Goal: Information Seeking & Learning: Learn about a topic

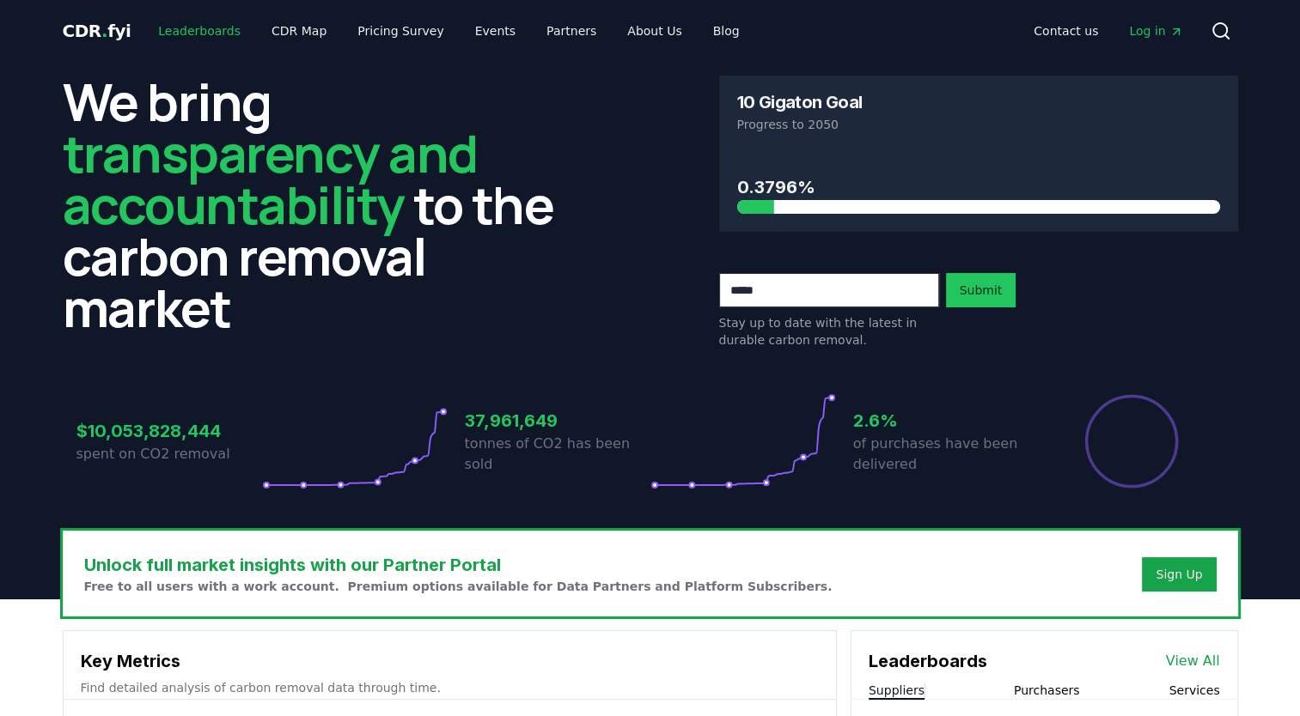
click at [193, 26] on link "Leaderboards" at bounding box center [199, 30] width 110 height 31
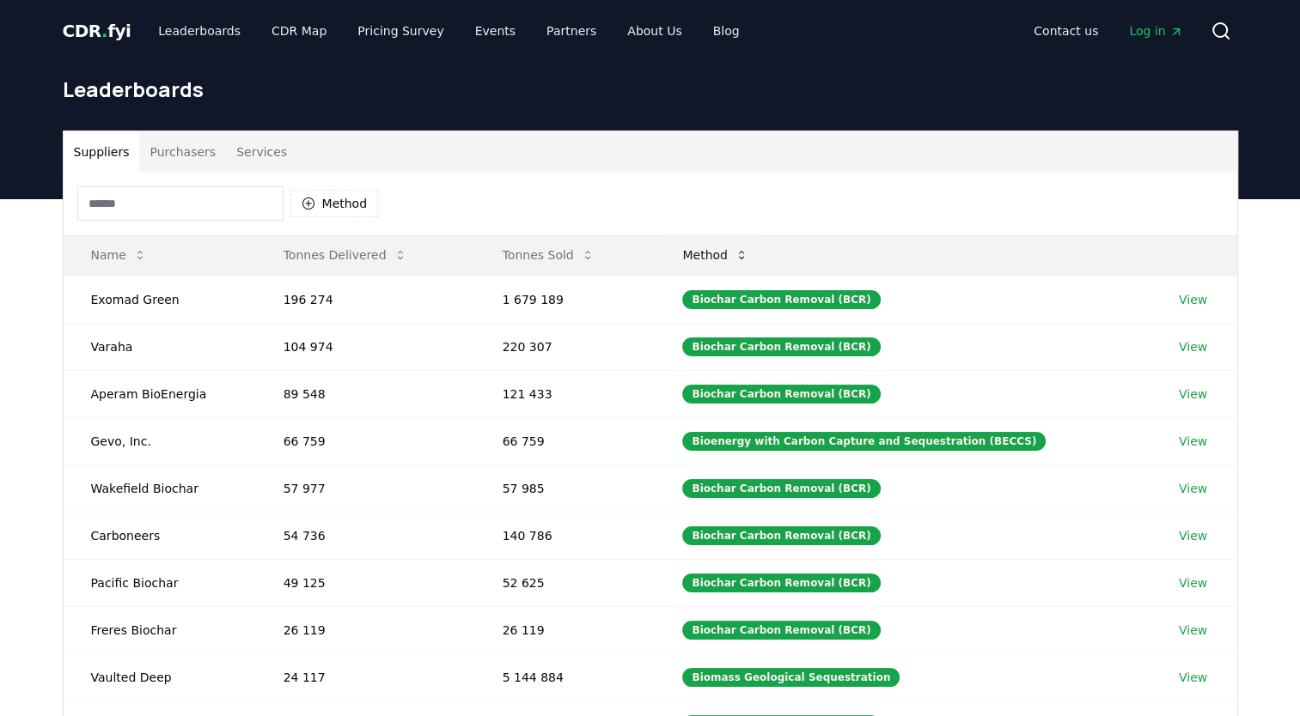
click at [748, 255] on icon at bounding box center [741, 255] width 14 height 14
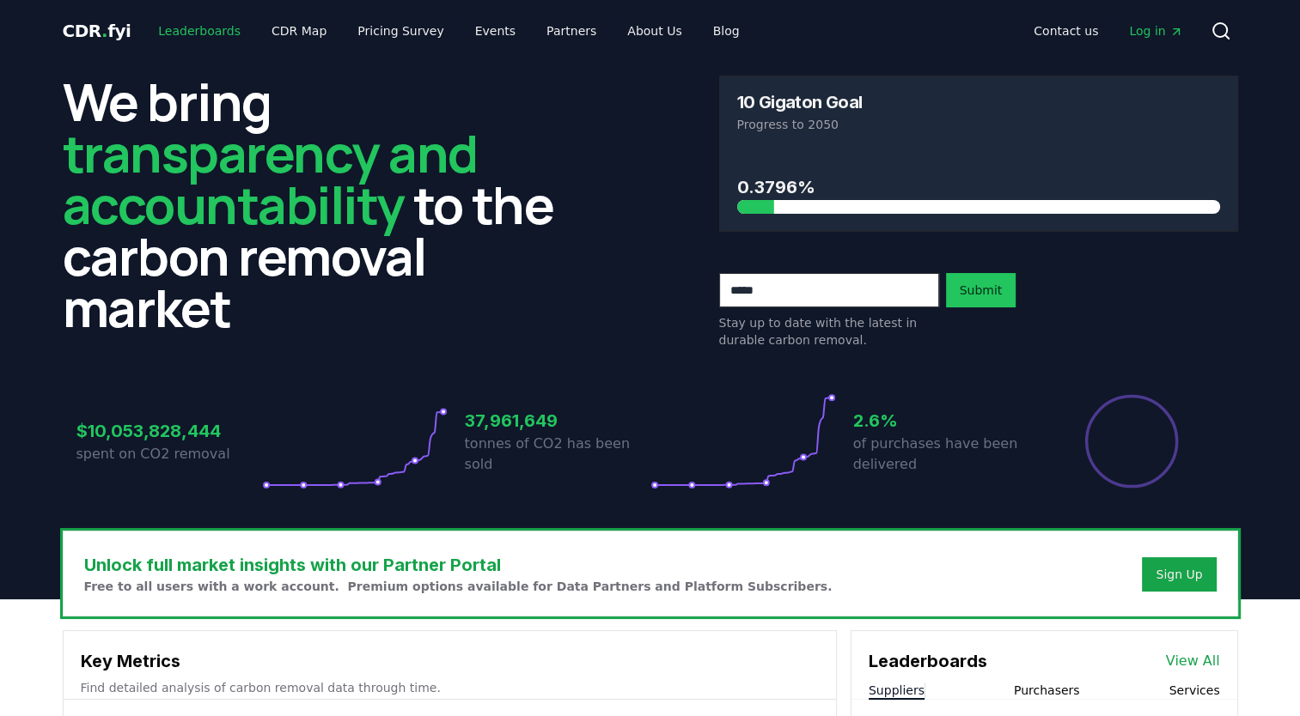
click at [210, 27] on link "Leaderboards" at bounding box center [199, 30] width 110 height 31
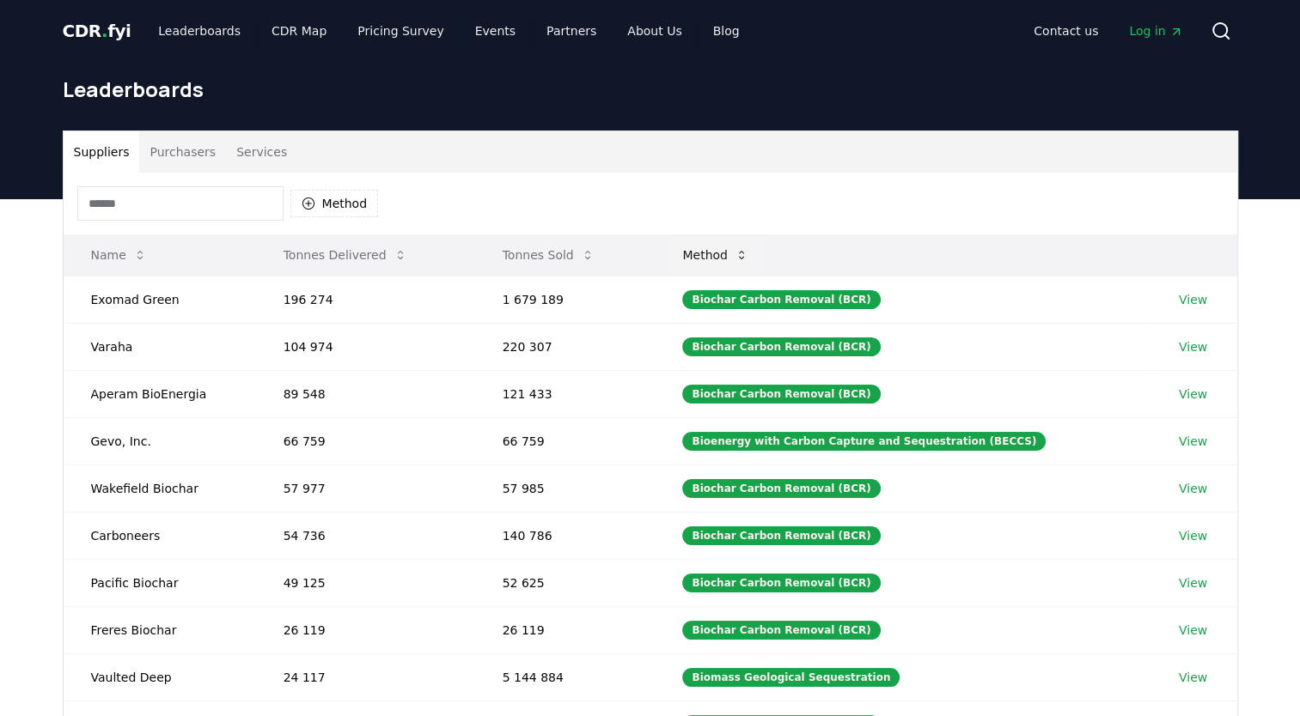
click at [748, 253] on icon at bounding box center [741, 255] width 14 height 14
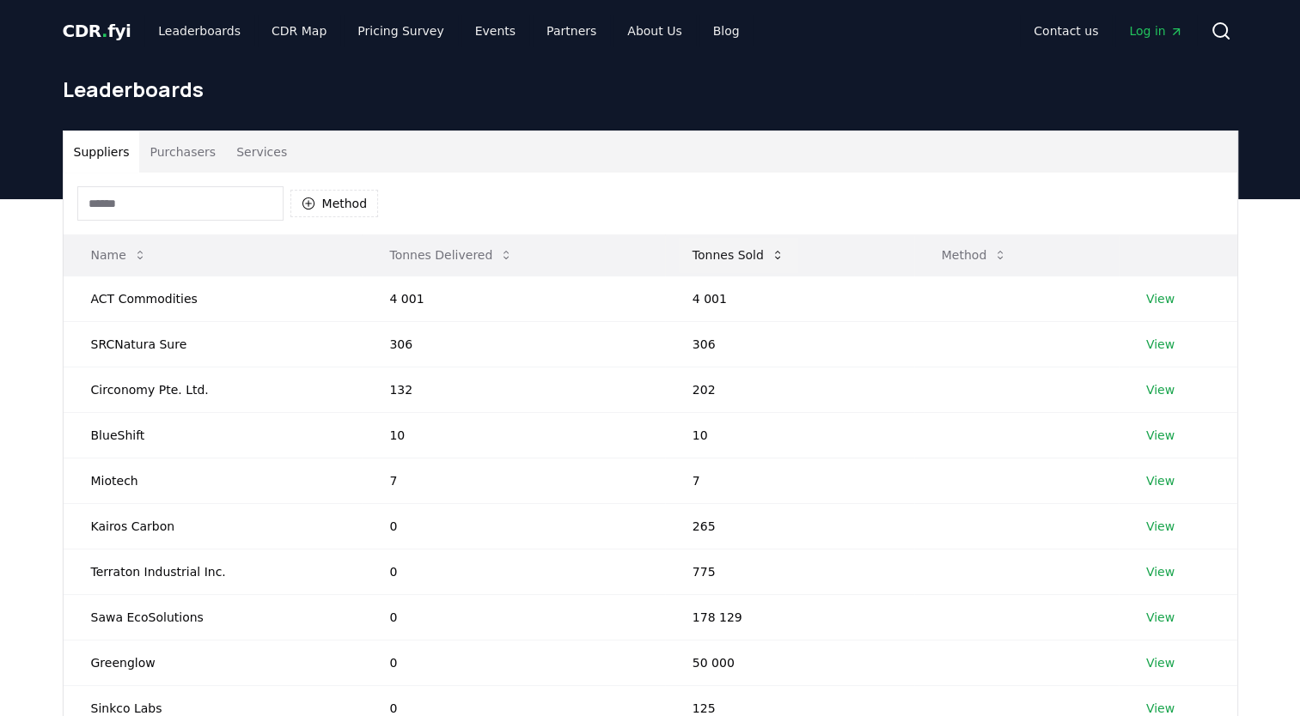
click at [770, 253] on icon at bounding box center [777, 255] width 14 height 14
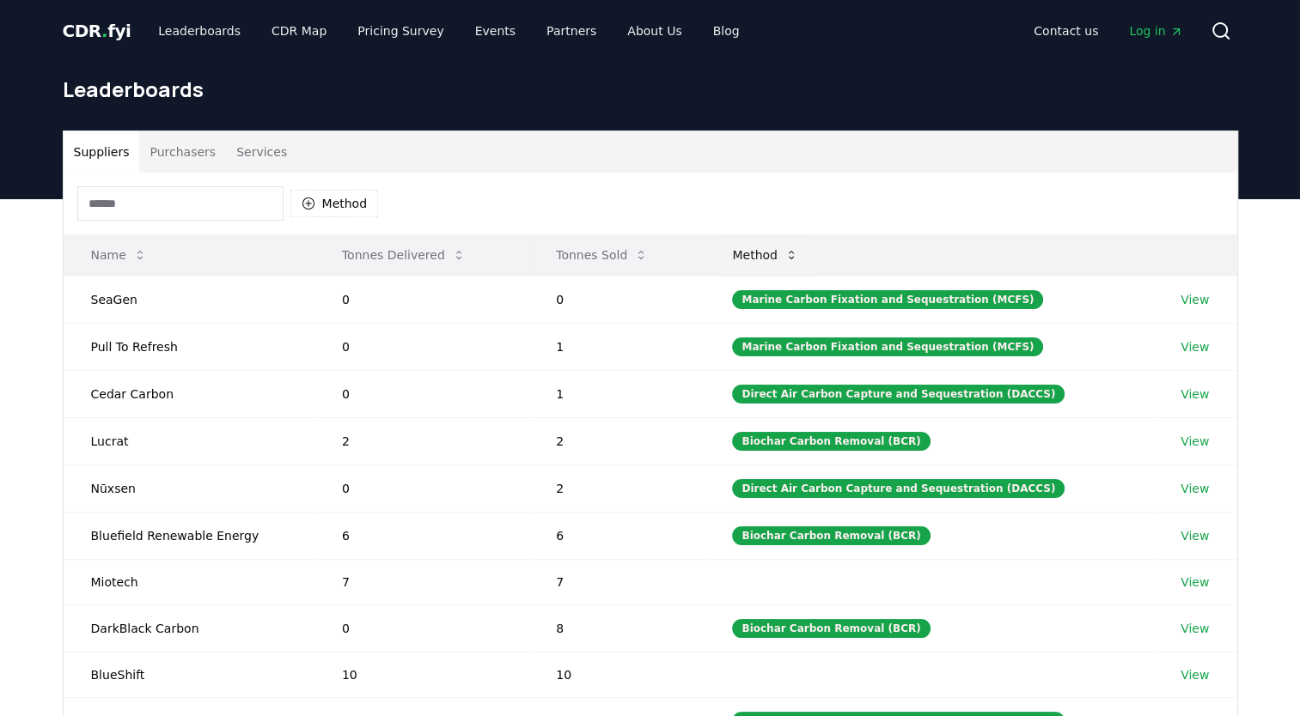
click at [810, 248] on button "Method" at bounding box center [765, 255] width 94 height 34
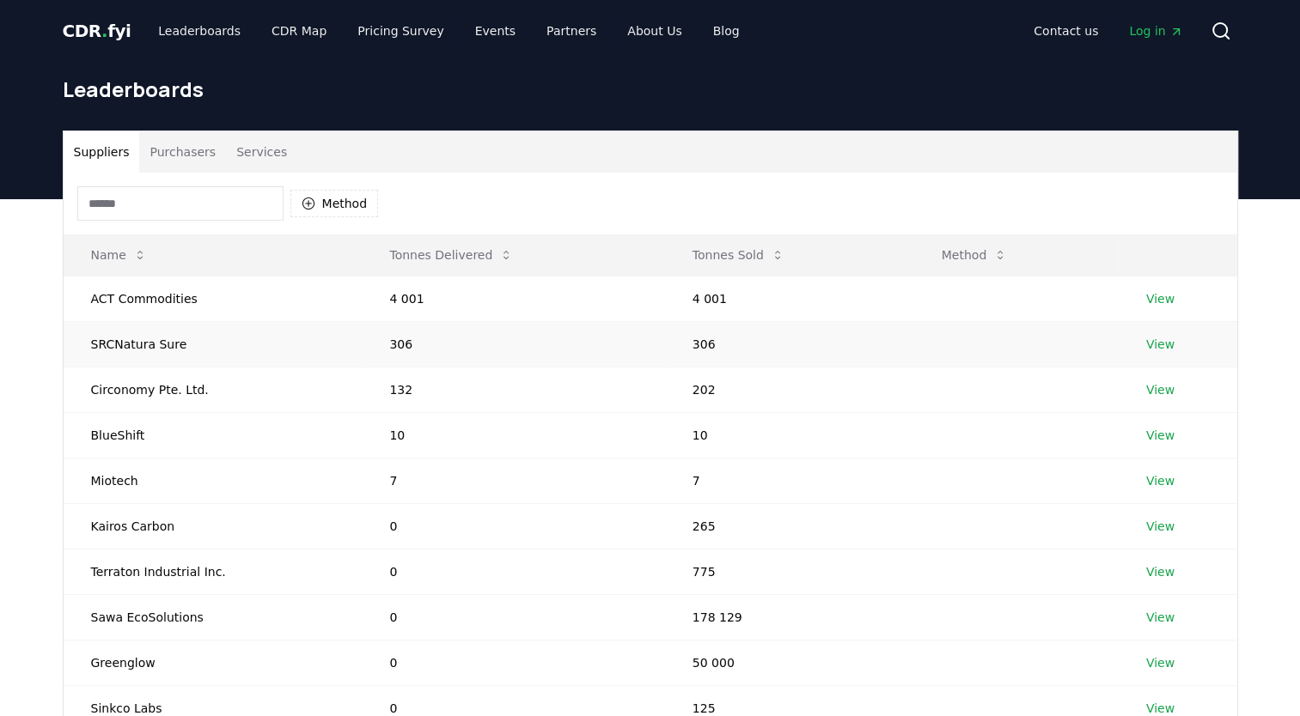
scroll to position [2, 0]
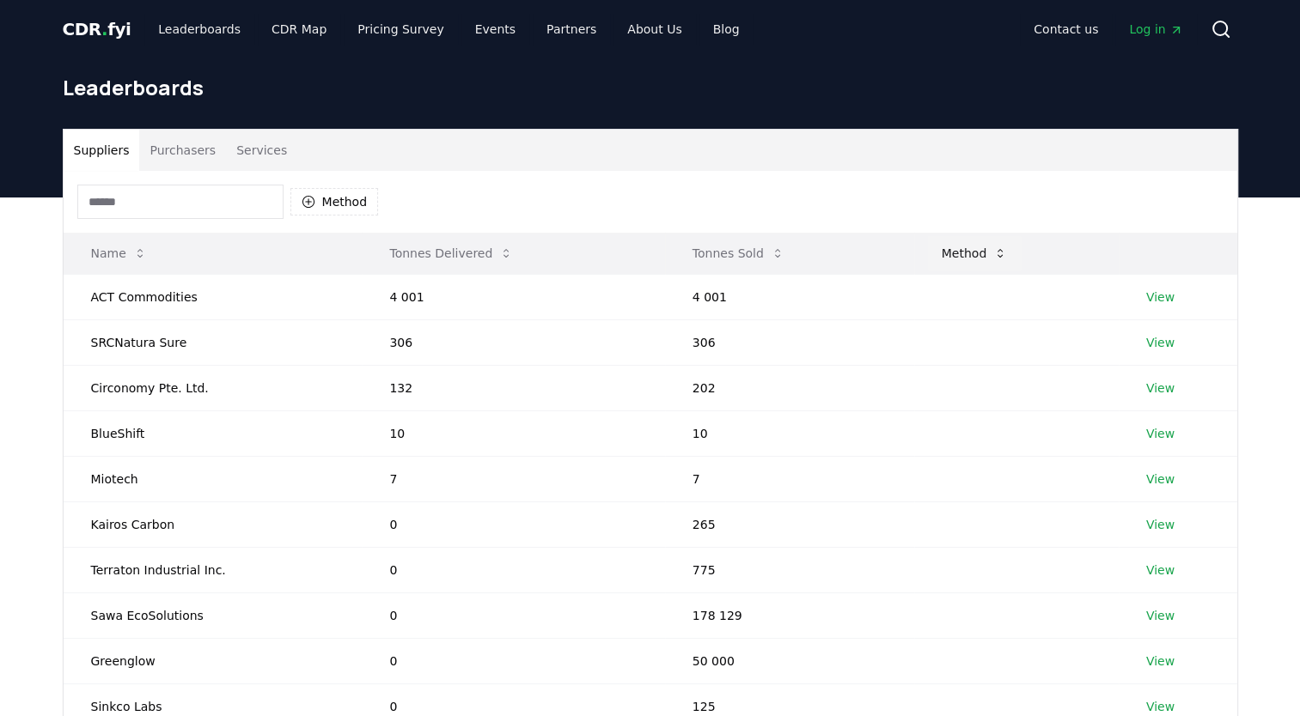
click at [993, 256] on icon at bounding box center [1000, 254] width 14 height 14
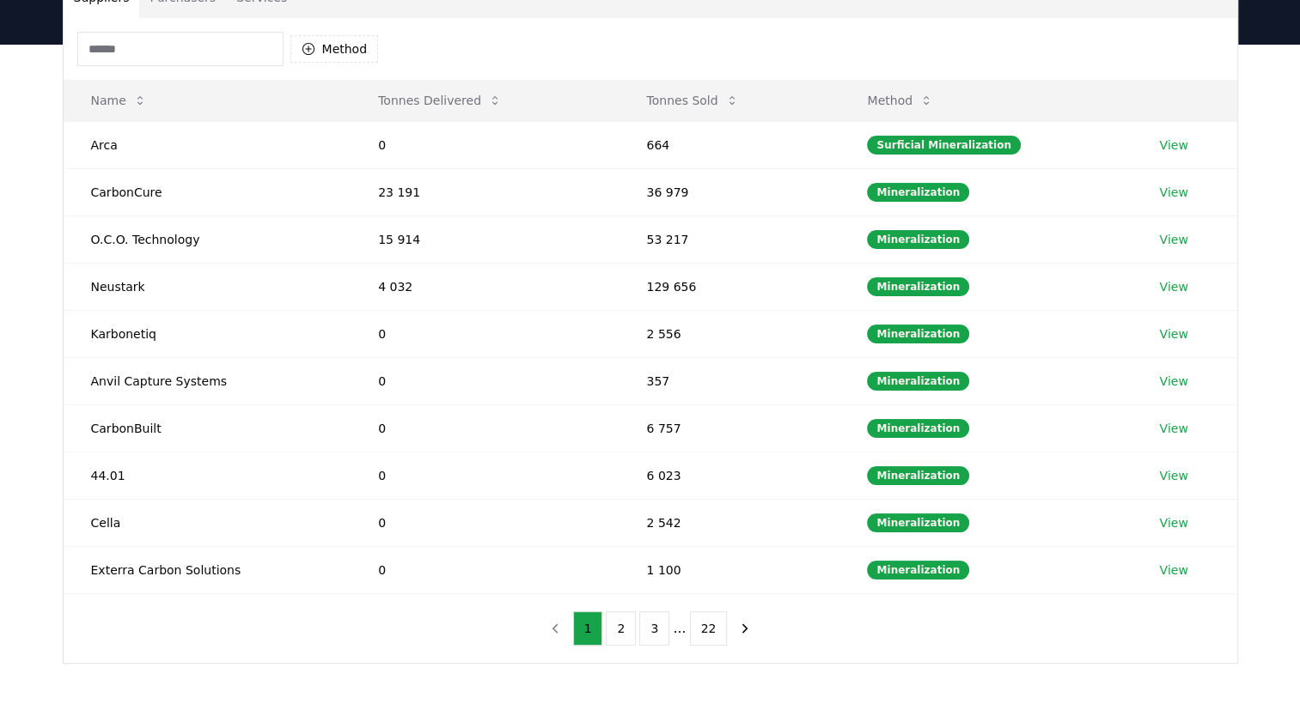
scroll to position [155, 0]
click at [675, 506] on td "2 542" at bounding box center [728, 522] width 221 height 47
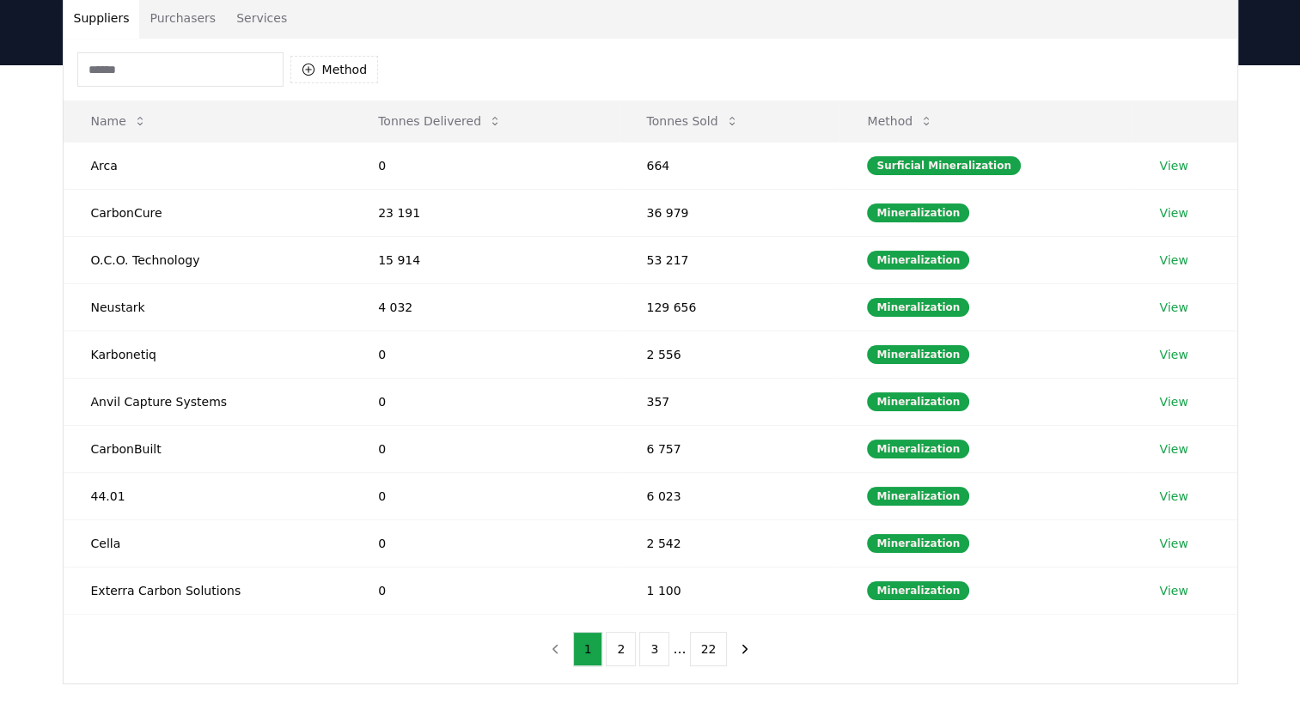
scroll to position [134, 0]
click at [742, 648] on icon "next page" at bounding box center [744, 649] width 15 height 15
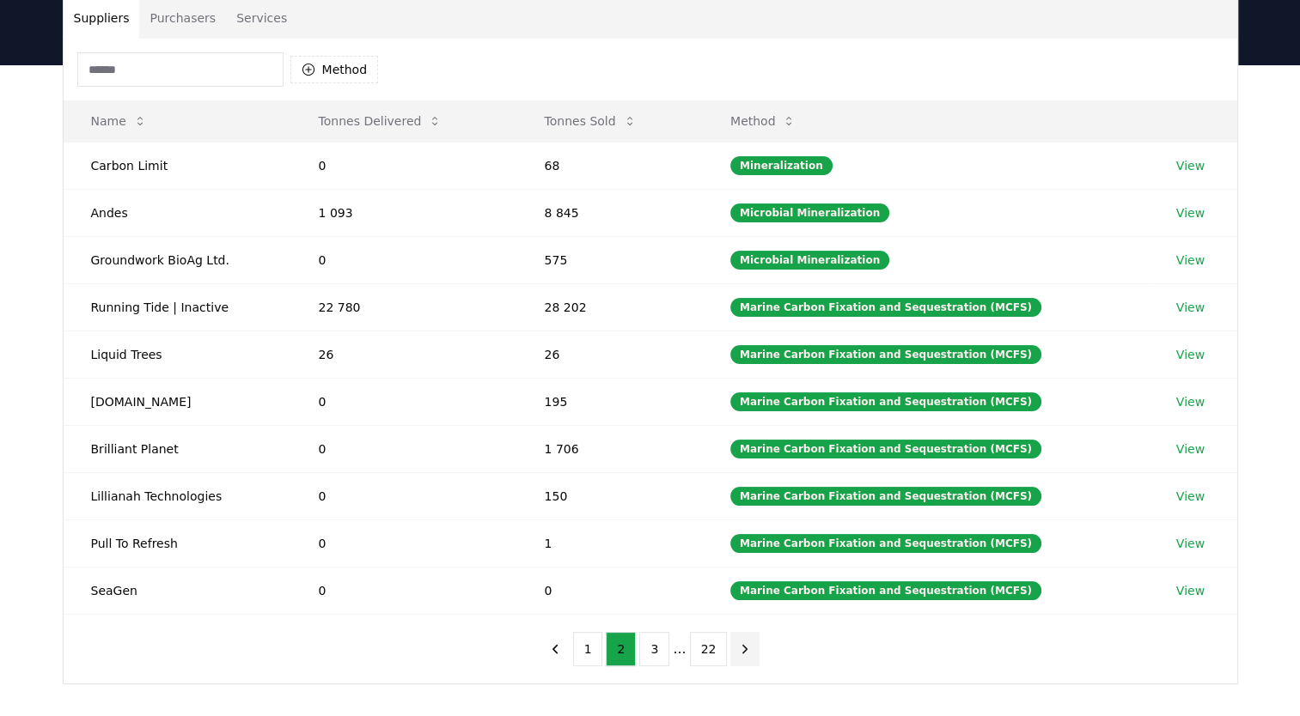
click at [742, 648] on icon "next page" at bounding box center [744, 649] width 15 height 15
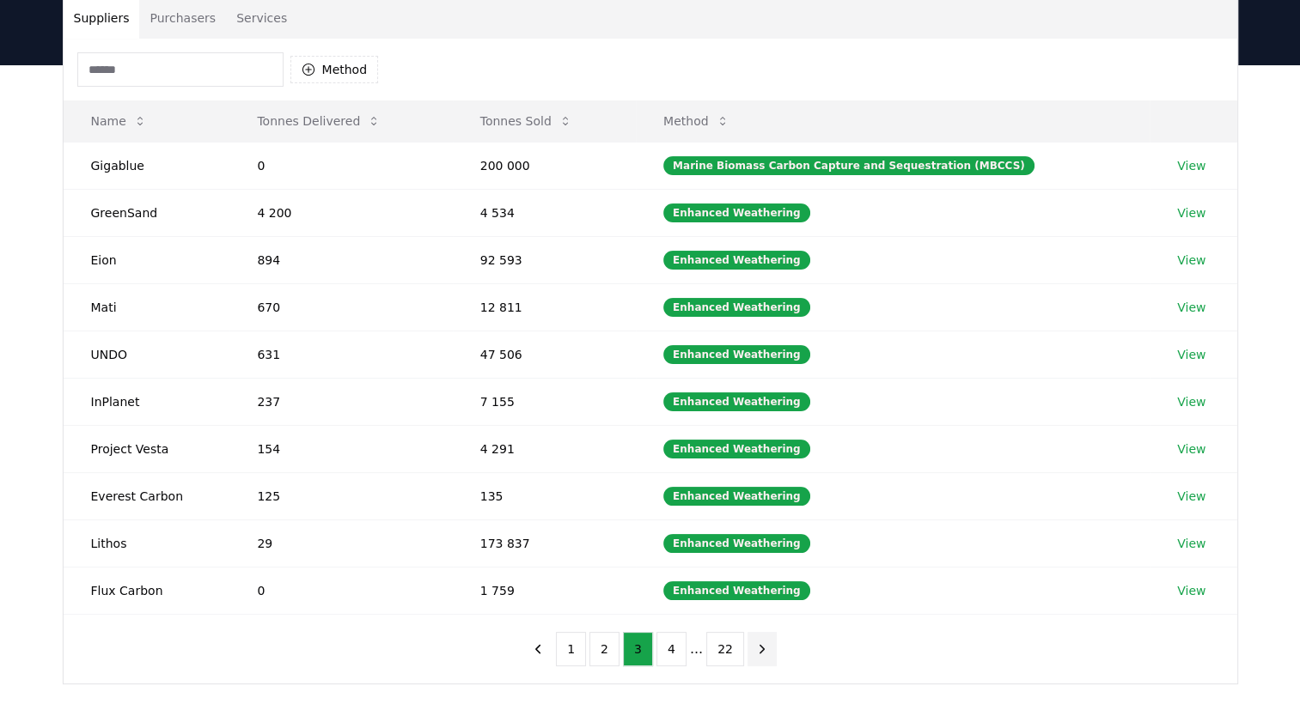
click at [758, 649] on icon "next page" at bounding box center [761, 649] width 15 height 15
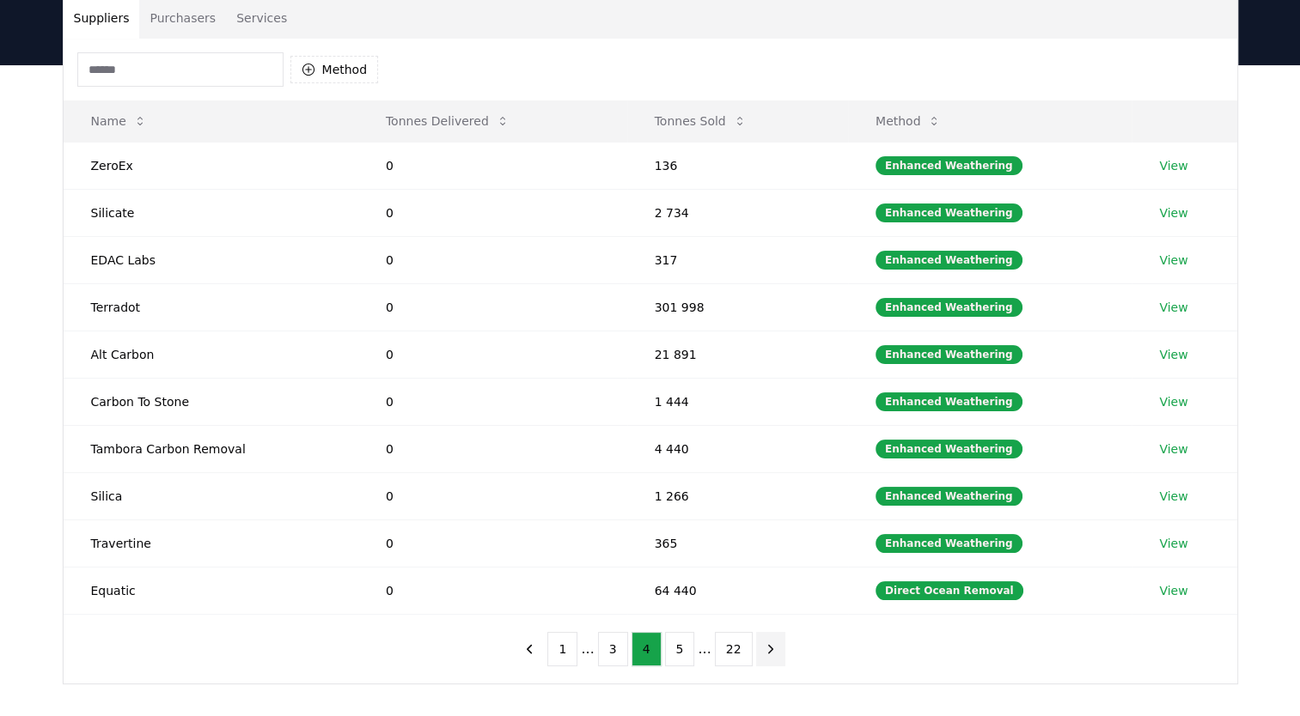
click at [768, 648] on icon "next page" at bounding box center [770, 649] width 4 height 8
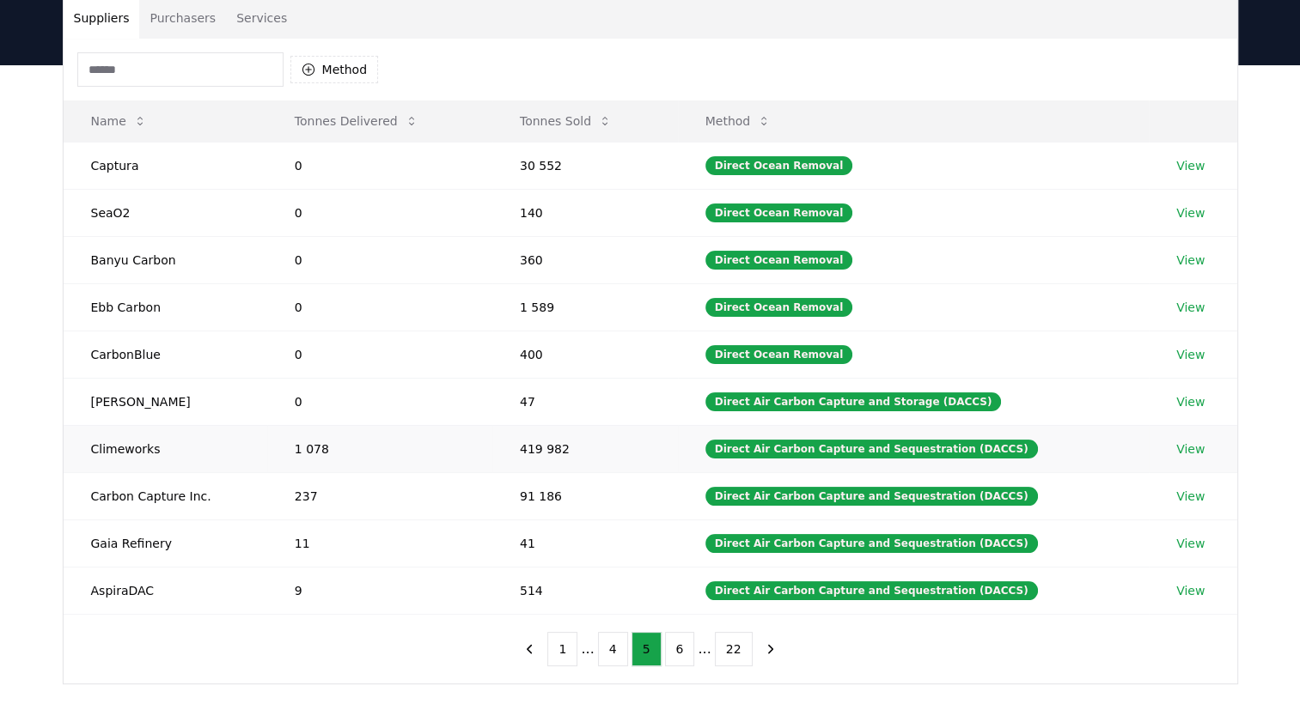
click at [1192, 444] on link "View" at bounding box center [1190, 449] width 28 height 17
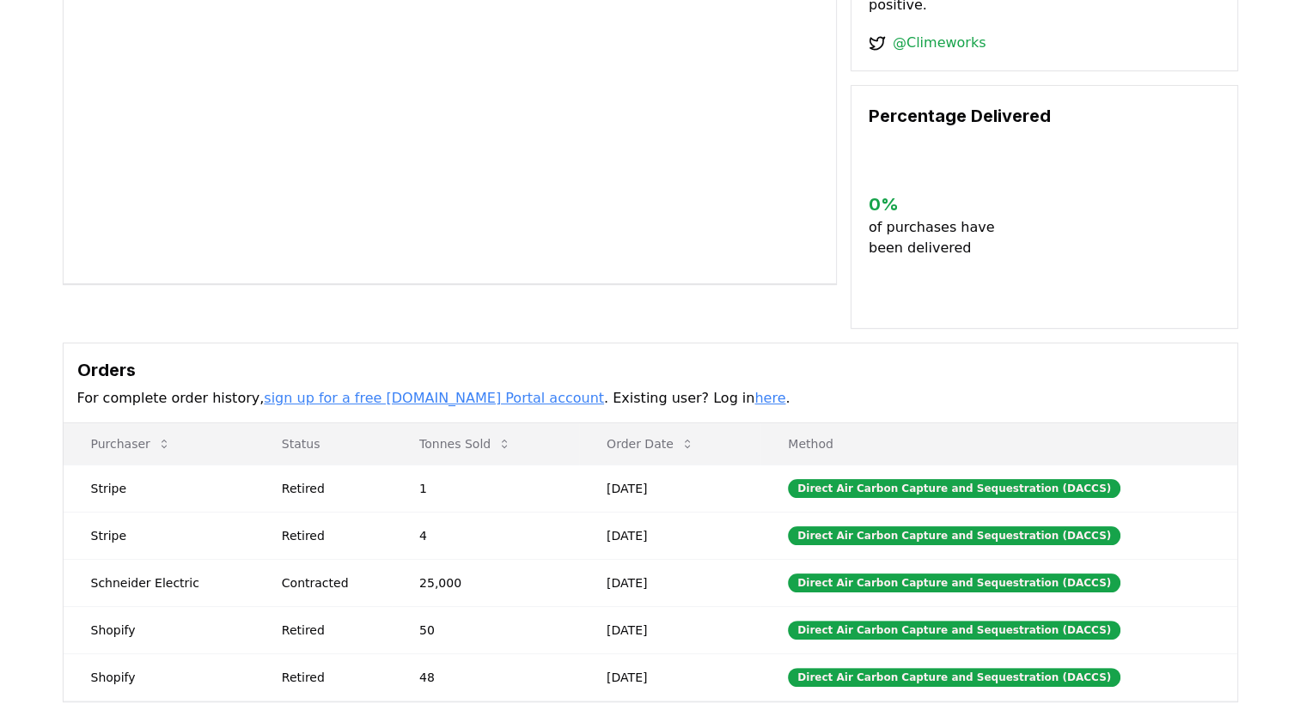
scroll to position [278, 0]
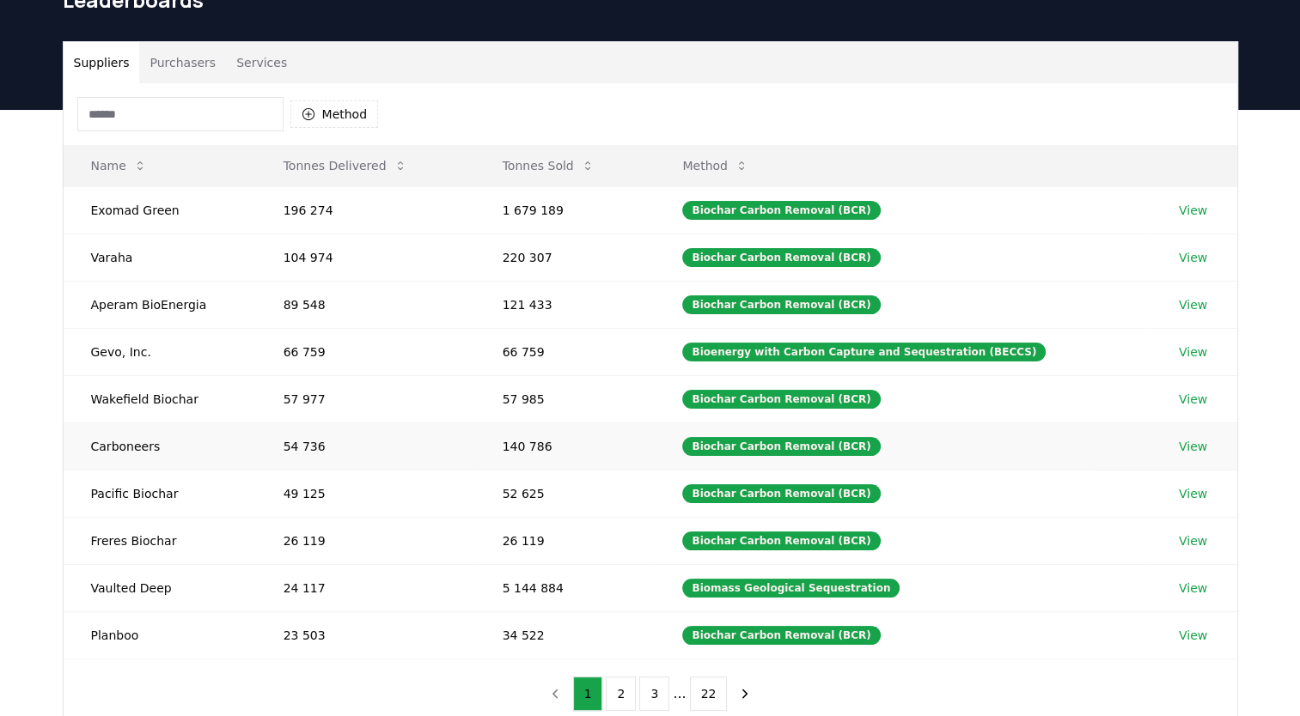
scroll to position [89, 0]
click at [654, 696] on button "3" at bounding box center [654, 694] width 30 height 34
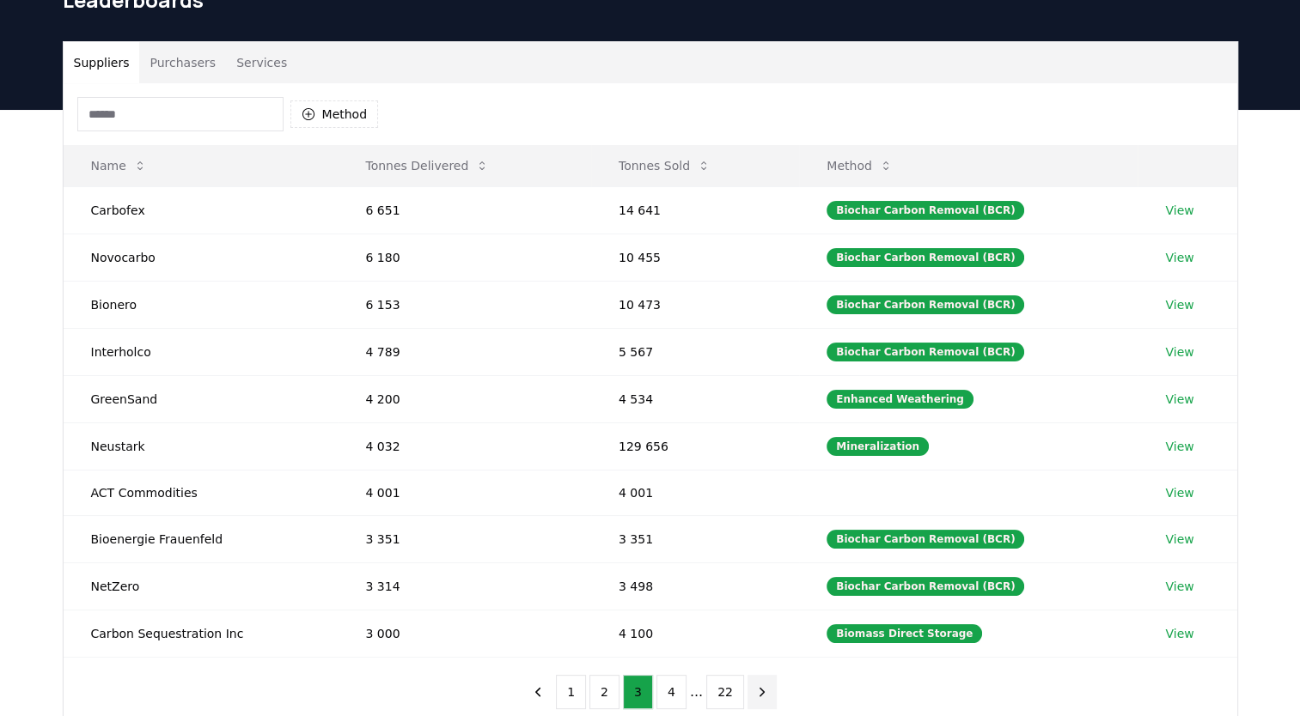
click at [754, 689] on icon "next page" at bounding box center [761, 692] width 15 height 15
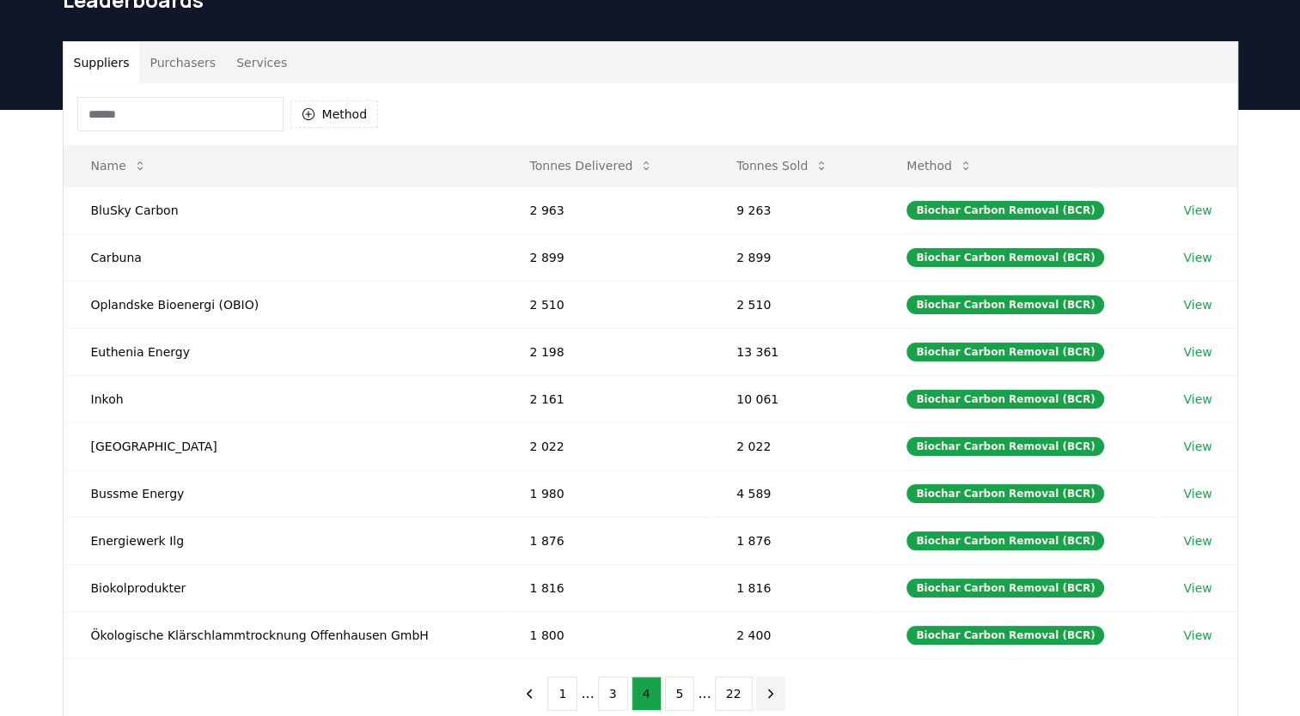
click at [763, 690] on icon "next page" at bounding box center [770, 693] width 15 height 15
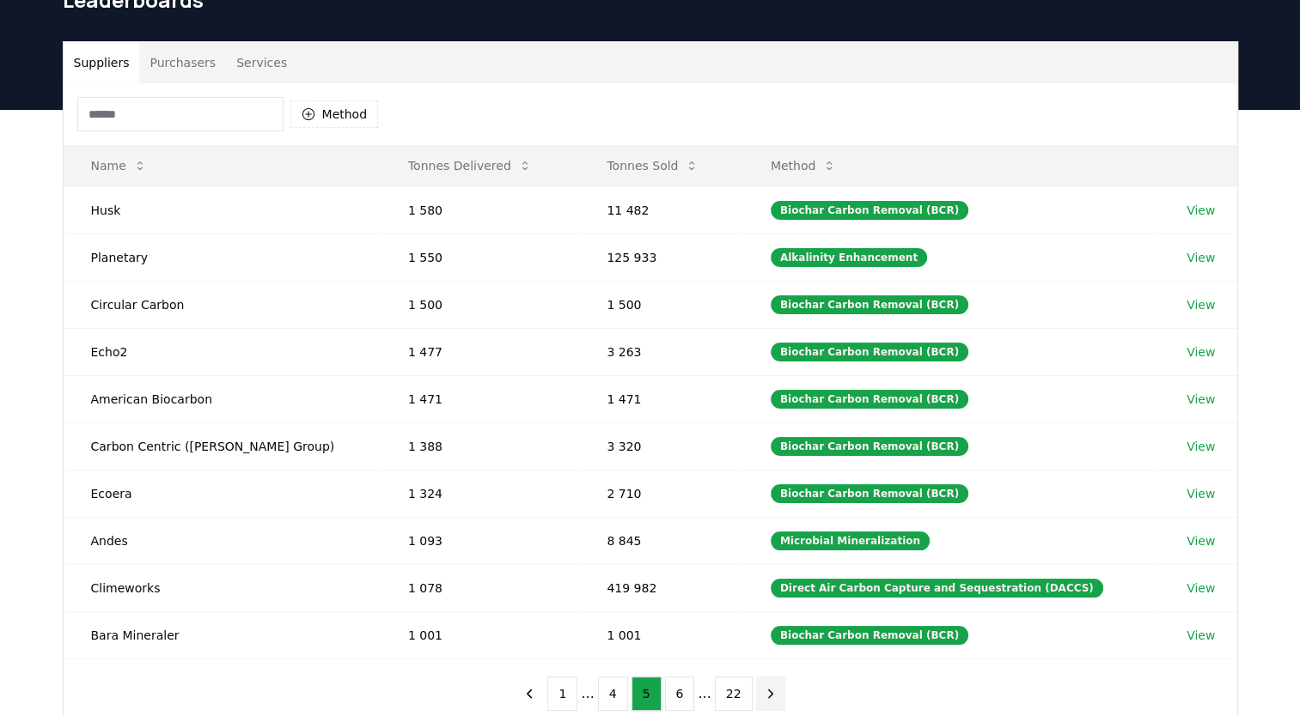
click at [763, 690] on icon "next page" at bounding box center [770, 693] width 15 height 15
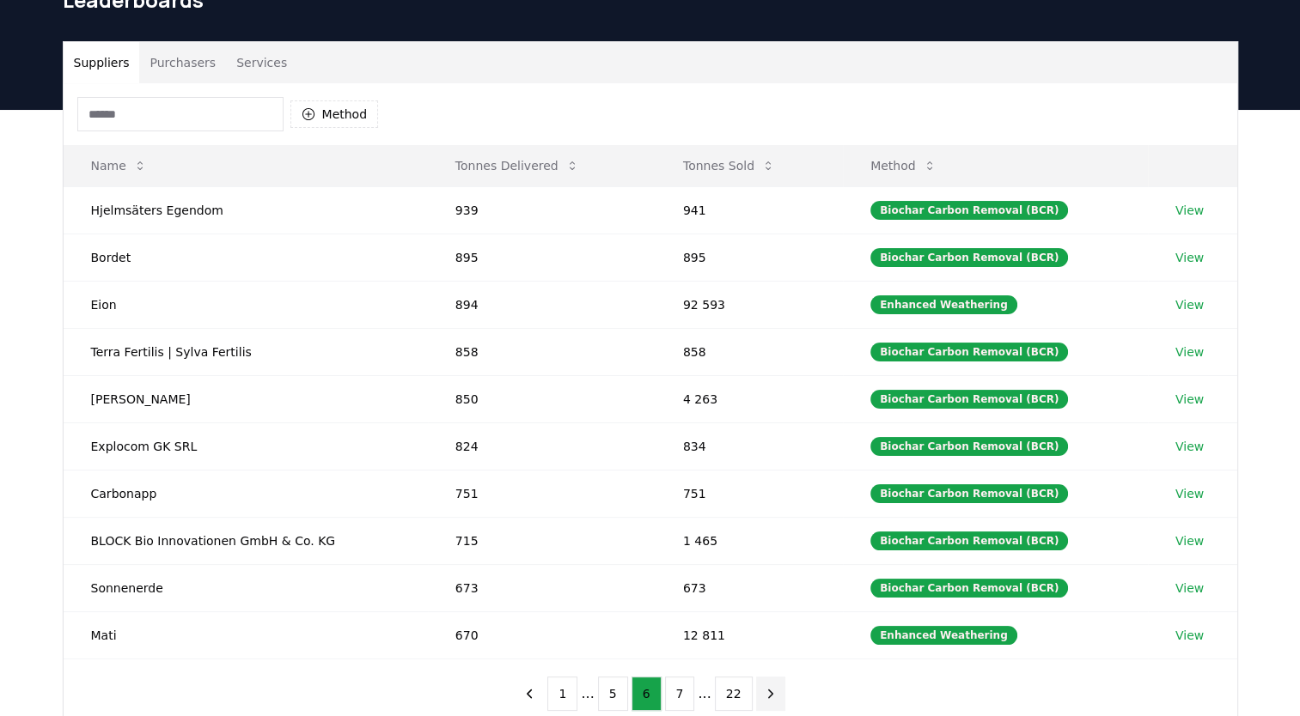
click at [766, 690] on icon "next page" at bounding box center [770, 693] width 15 height 15
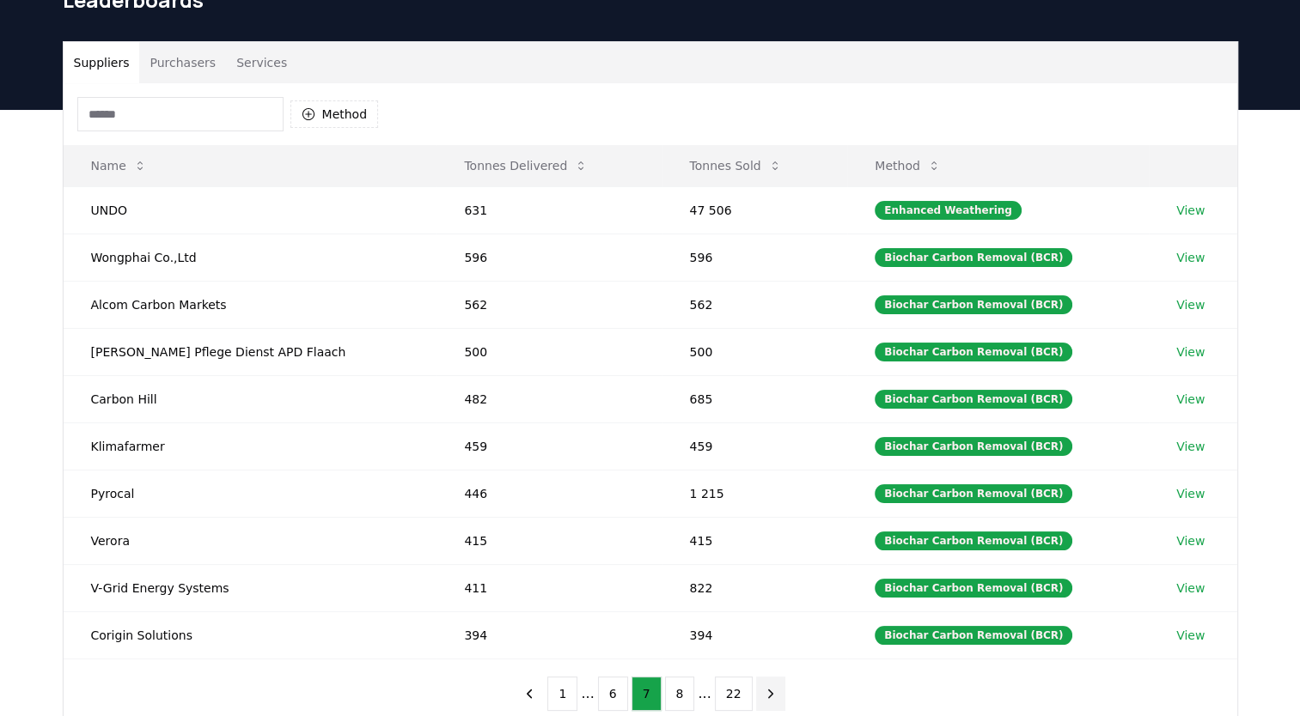
click at [766, 690] on icon "next page" at bounding box center [770, 693] width 15 height 15
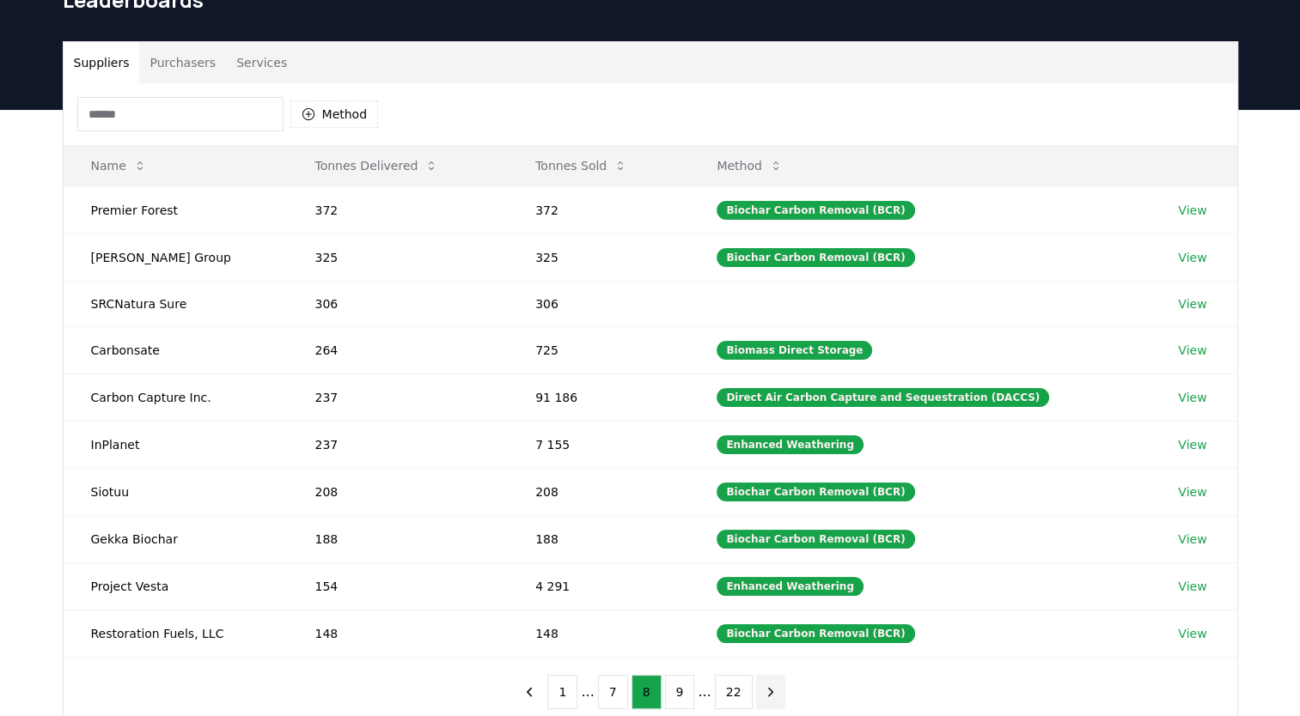
click at [766, 690] on icon "next page" at bounding box center [770, 692] width 15 height 15
